Goal: Find specific page/section: Find specific page/section

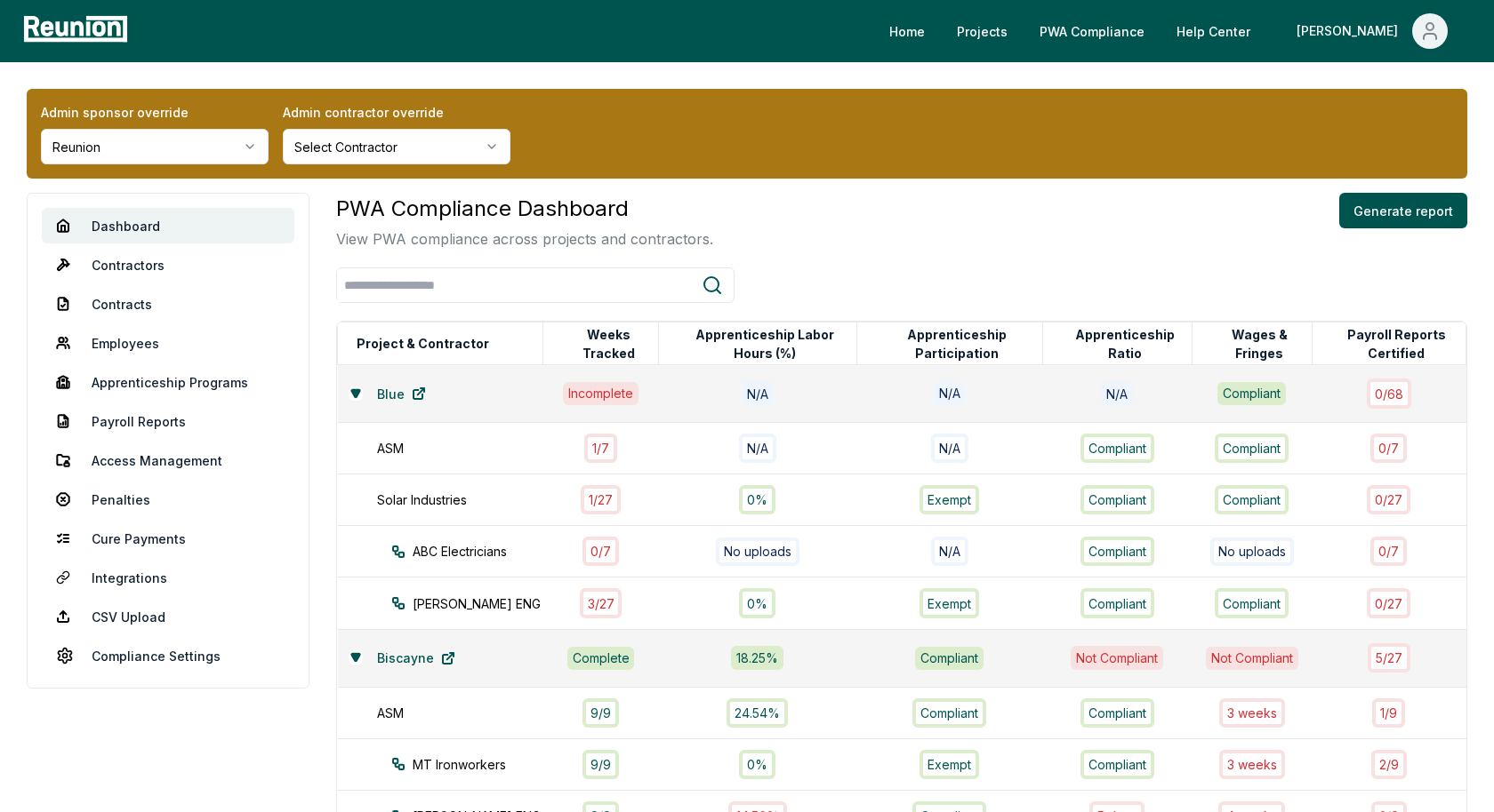
click at [217, 150] on html "Please visit us on your desktop We're working on making our marketplace mobile-…" at bounding box center [747, 586] width 1494 height 1172
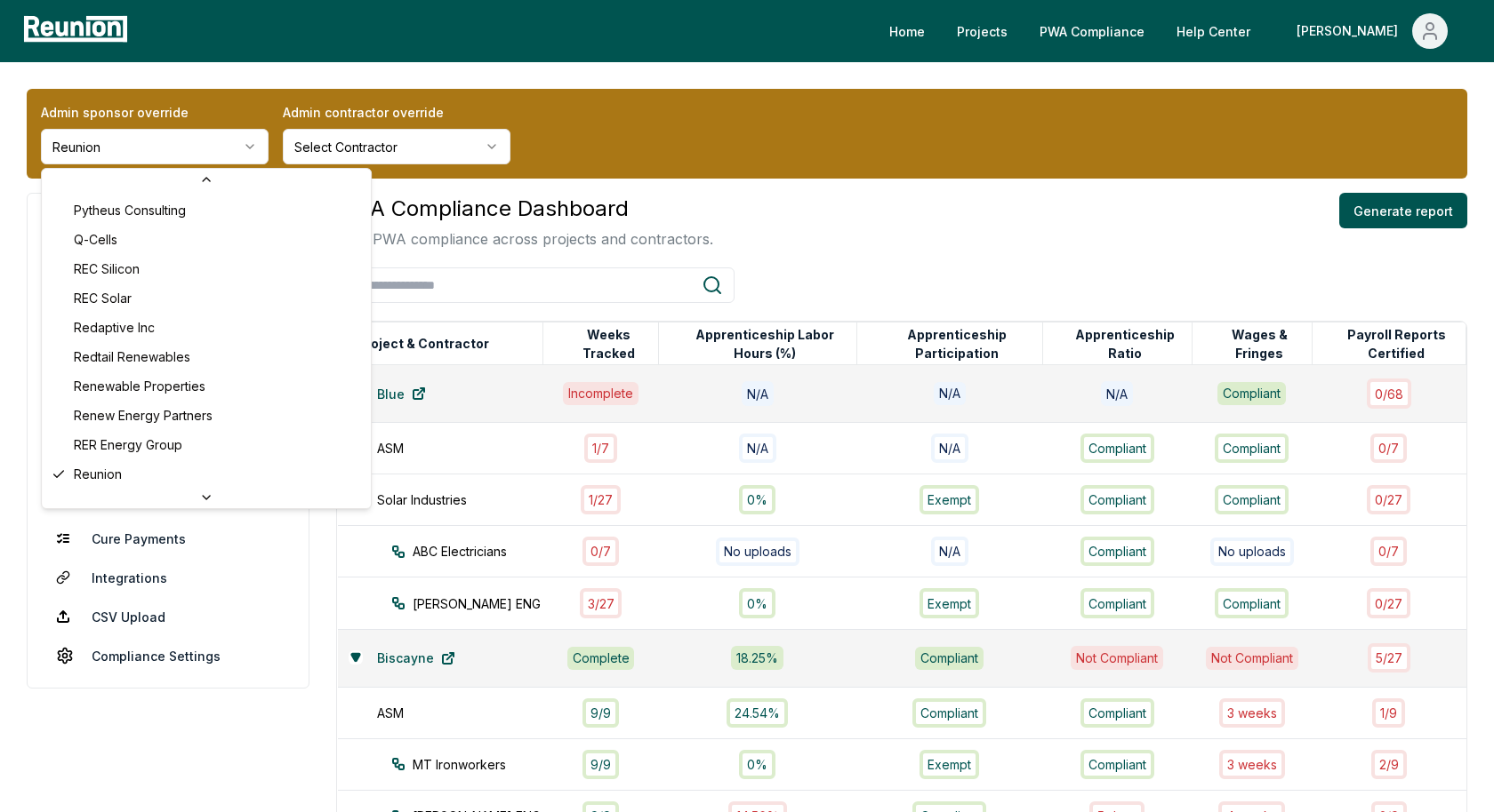
scroll to position [5263, 0]
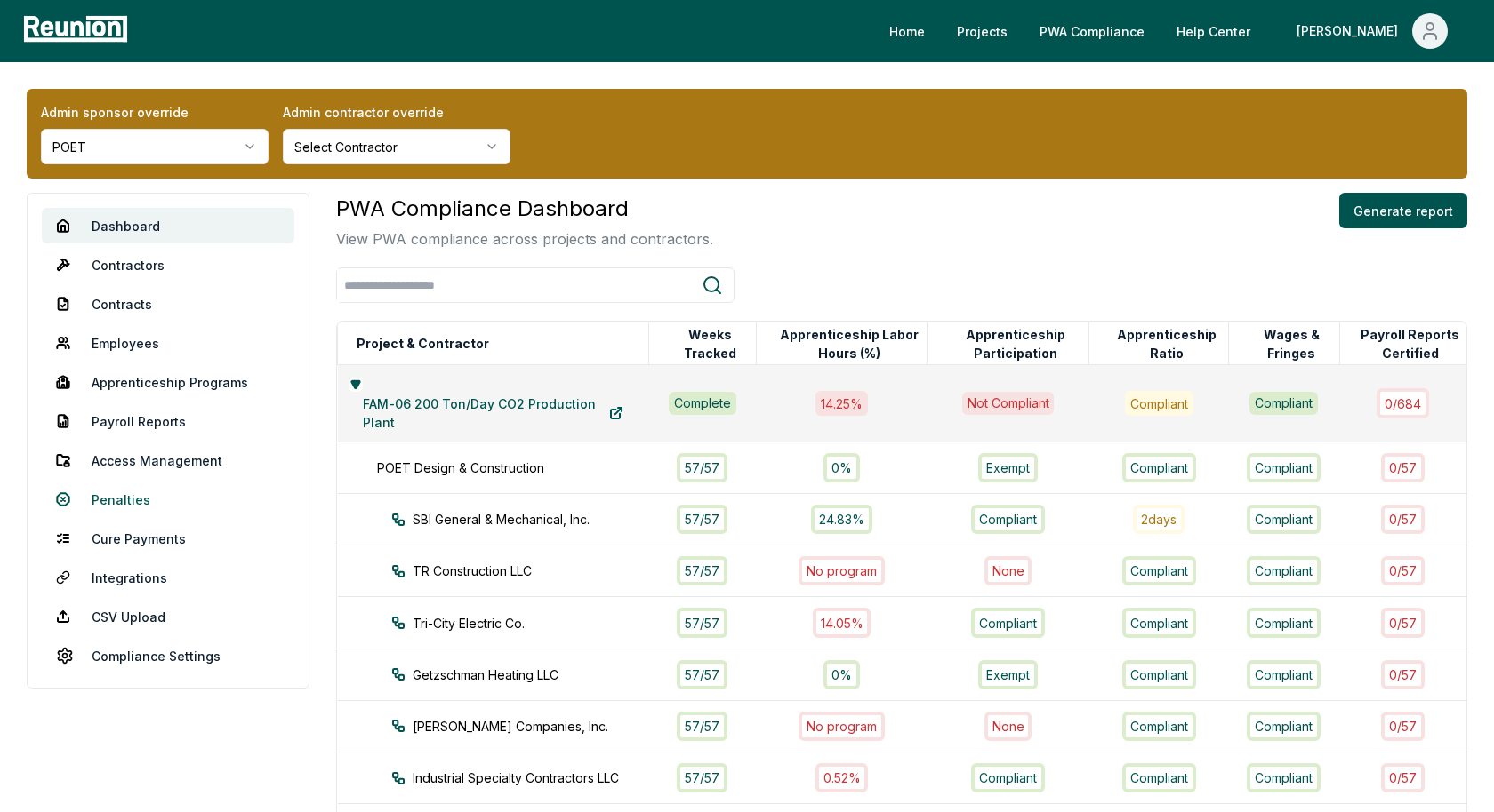
click at [118, 496] on link "Penalties" at bounding box center [168, 499] width 252 height 36
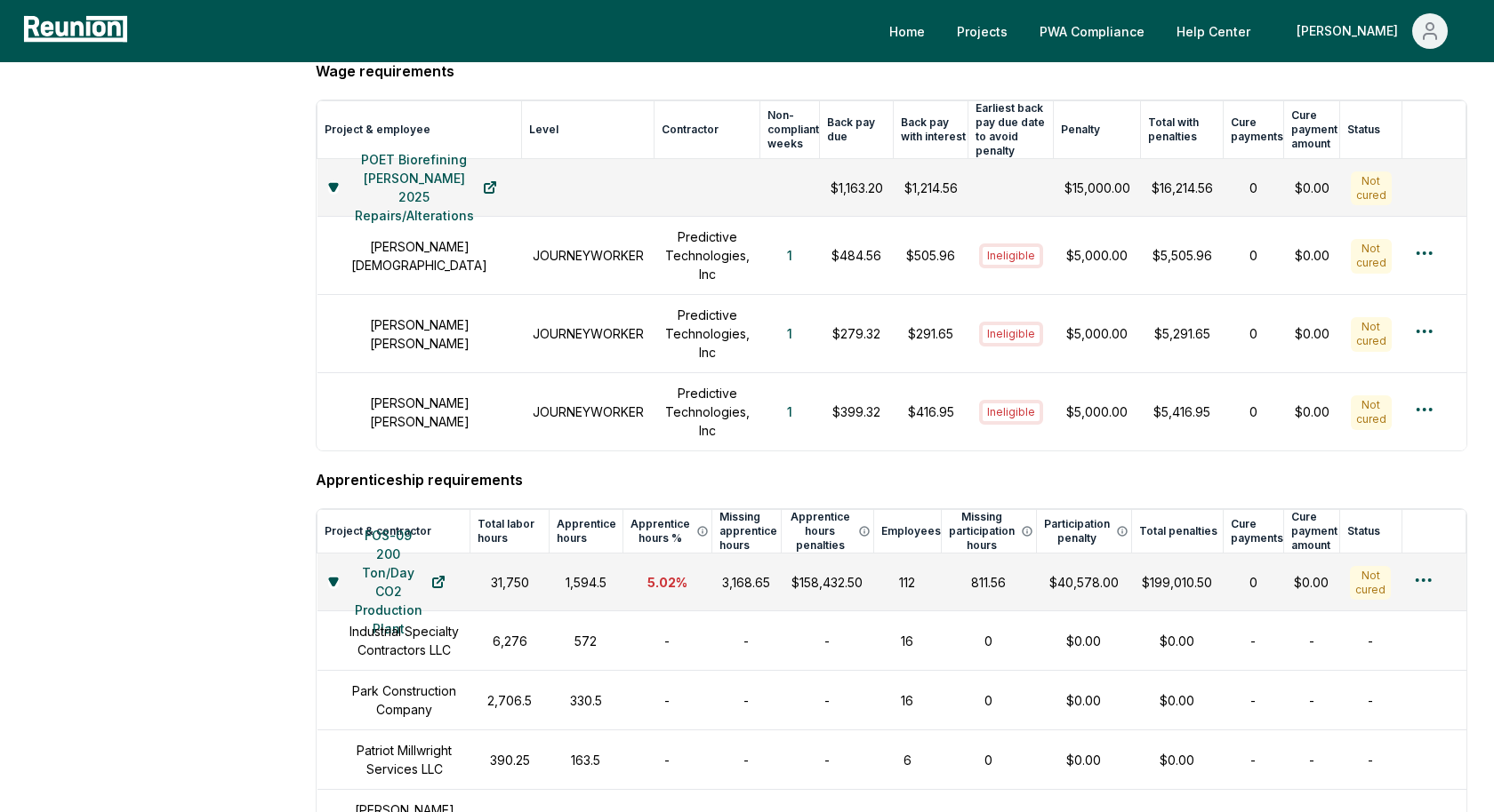
scroll to position [851, 0]
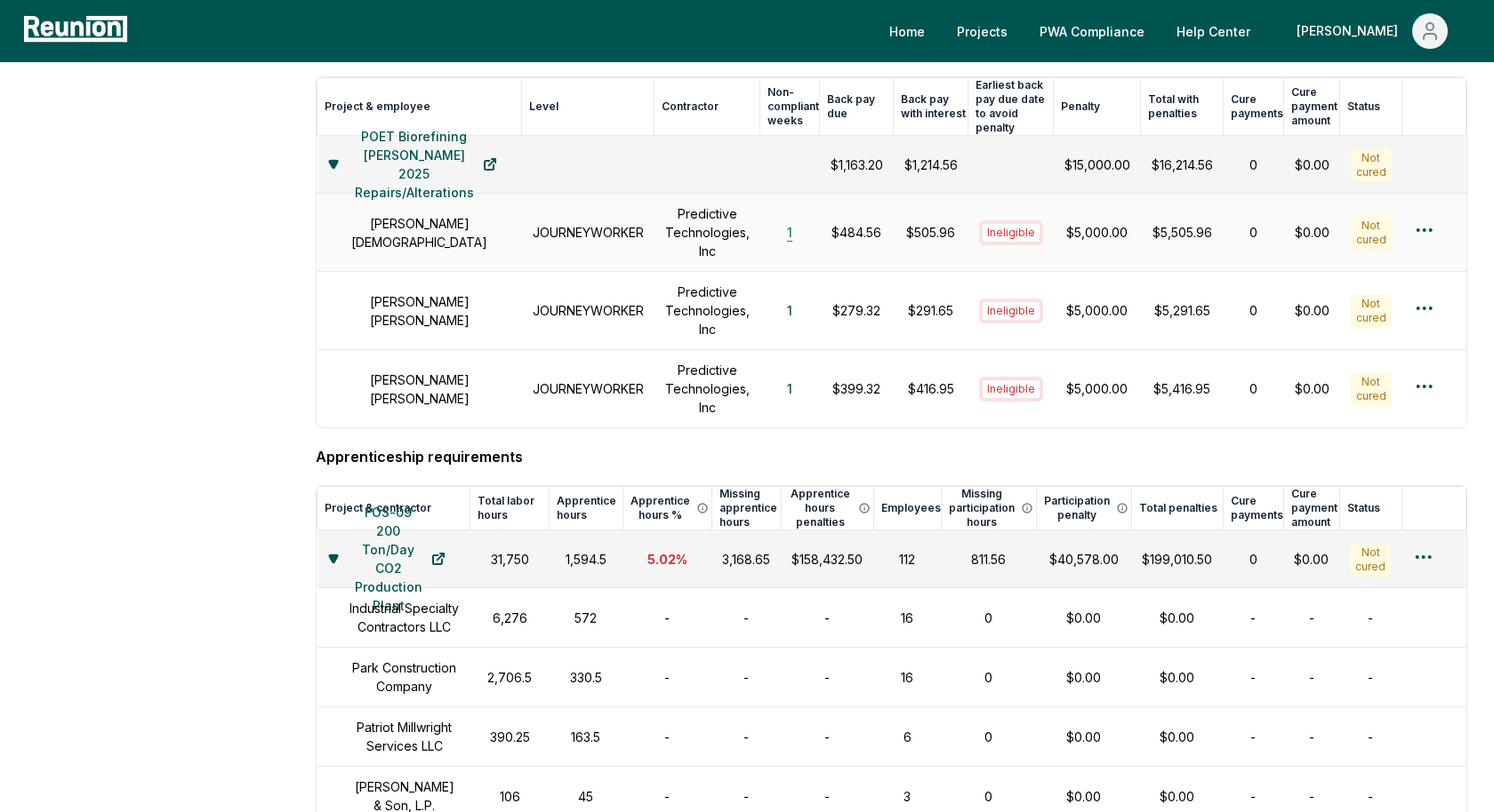
click at [790, 218] on button "1" at bounding box center [789, 233] width 34 height 36
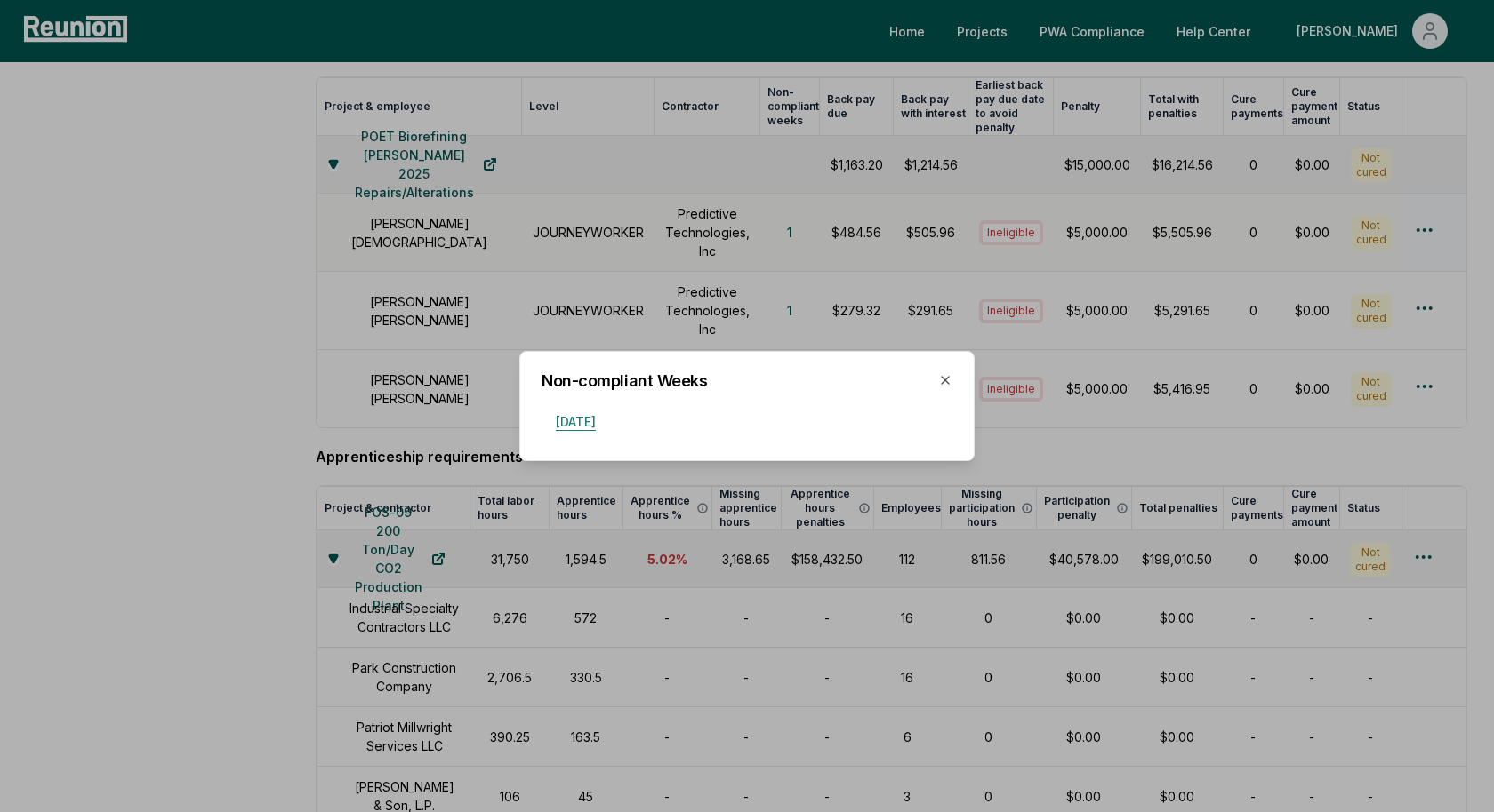
click at [610, 424] on button "[DATE]" at bounding box center [575, 421] width 68 height 36
click at [844, 319] on div at bounding box center [747, 406] width 1494 height 812
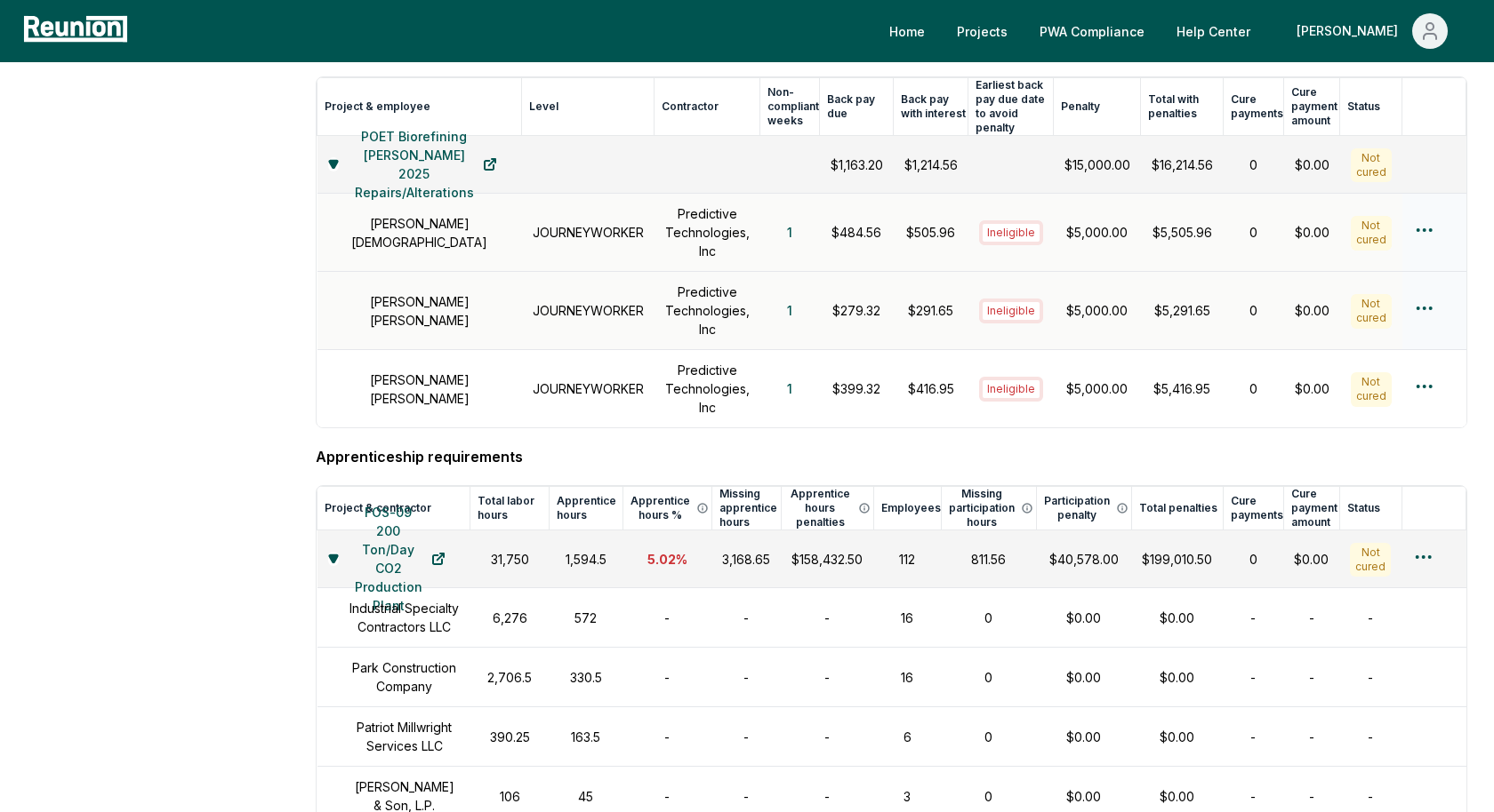
scroll to position [838, 0]
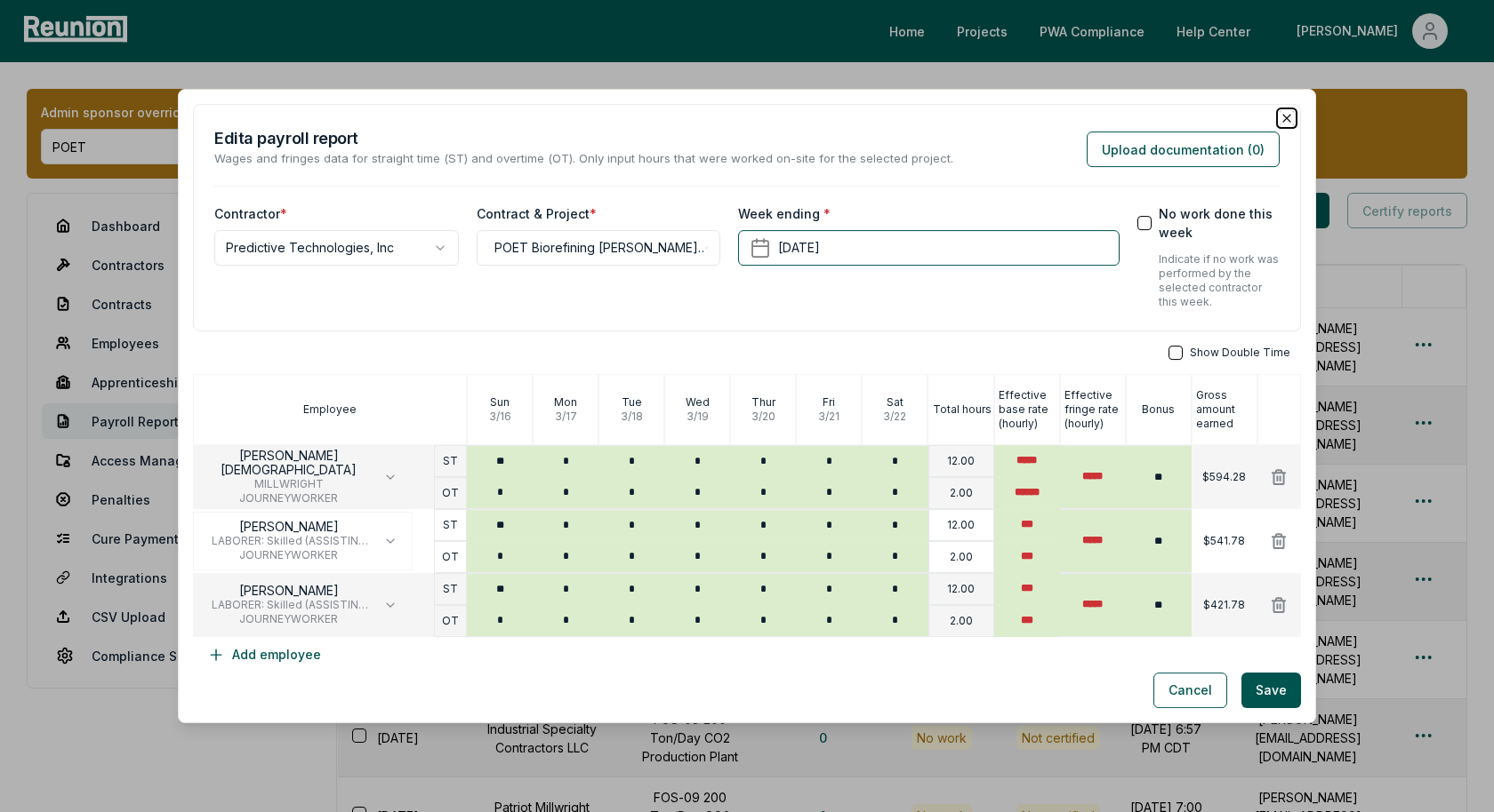
click at [1286, 118] on icon "button" at bounding box center [1286, 119] width 7 height 7
